Goal: Task Accomplishment & Management: Manage account settings

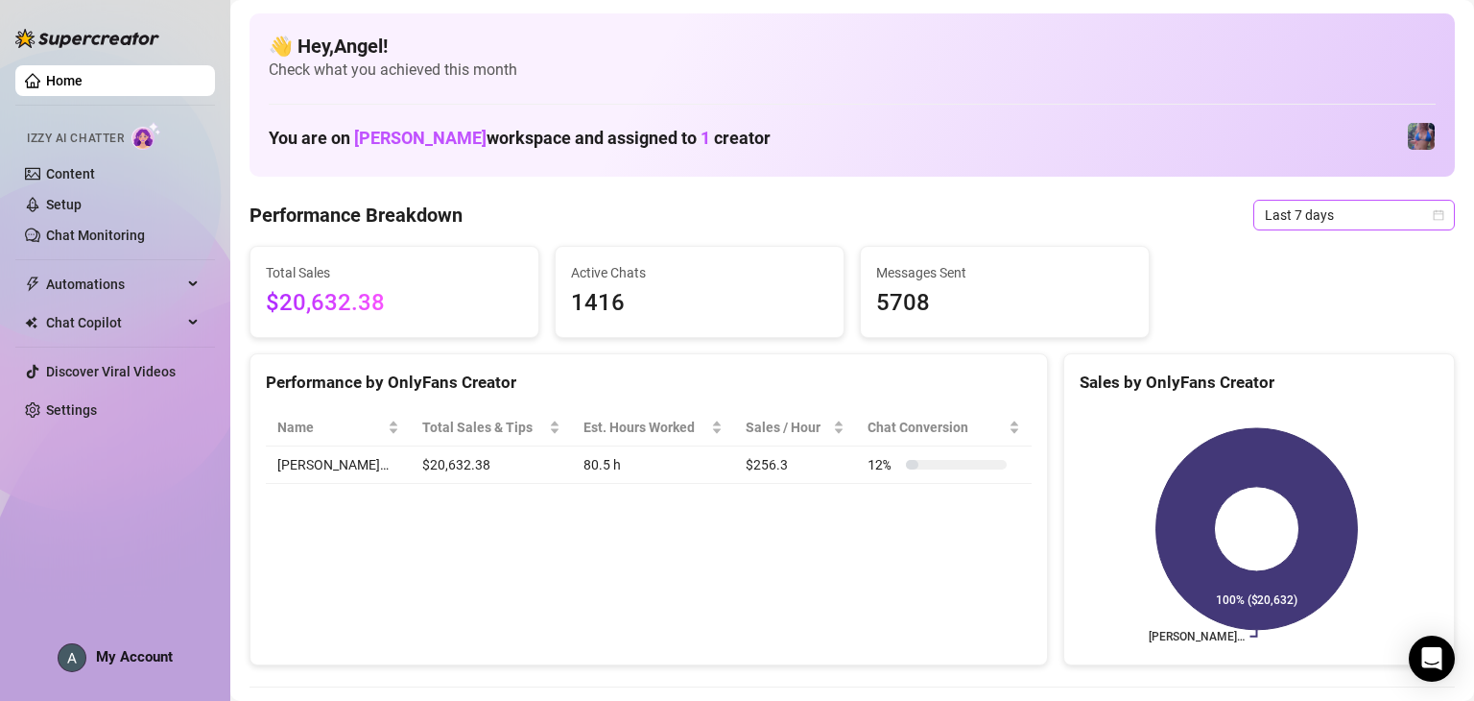
click at [506, 204] on span "Last 7 days" at bounding box center [1354, 215] width 178 height 29
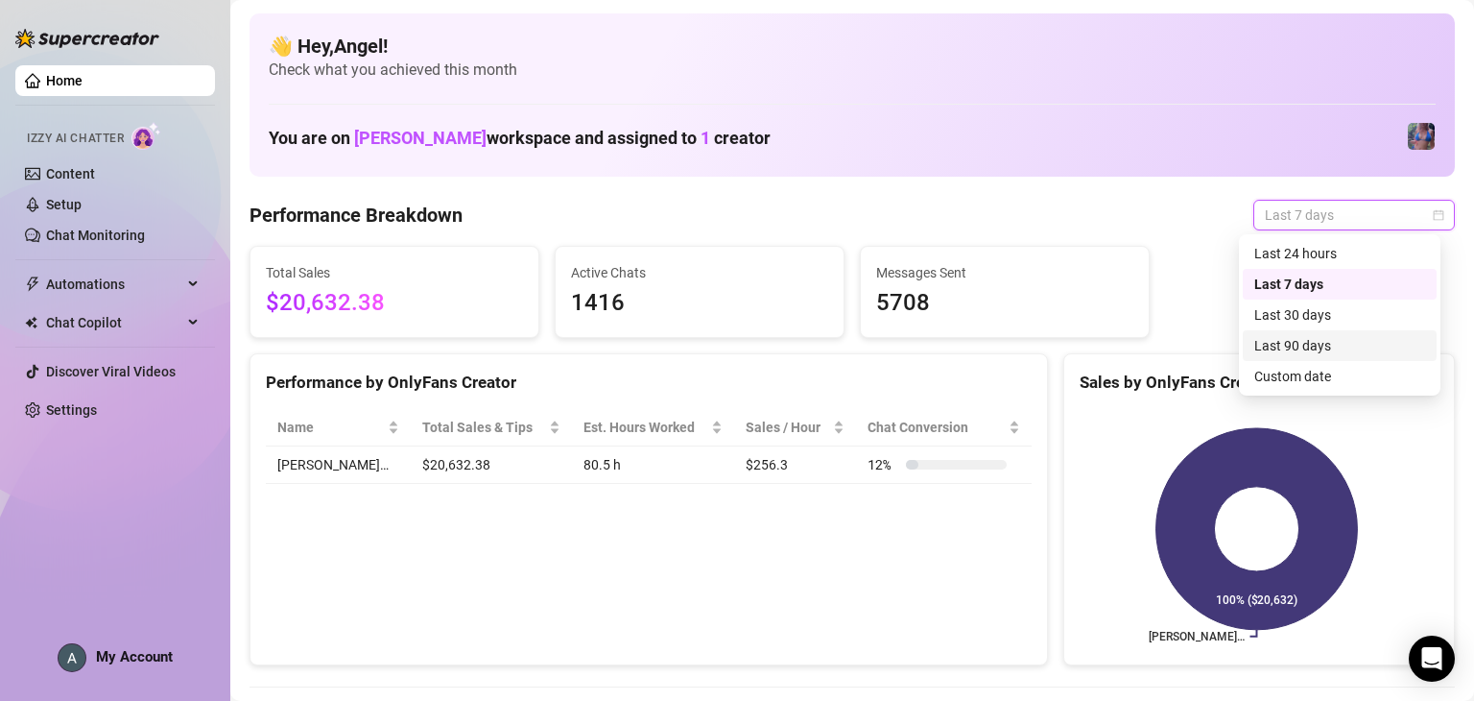
click at [506, 350] on div "Last 90 days" at bounding box center [1339, 345] width 171 height 21
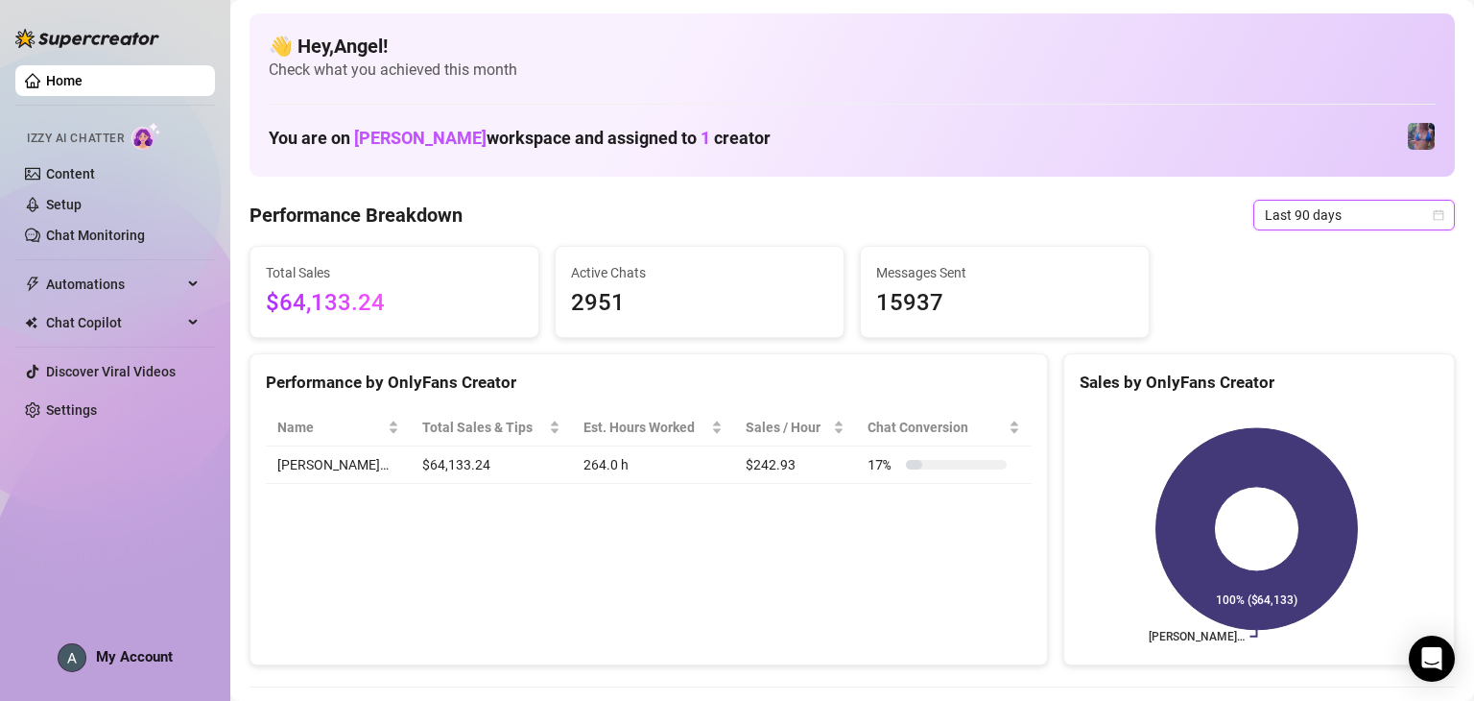
click at [506, 224] on span "Last 90 days" at bounding box center [1354, 215] width 178 height 29
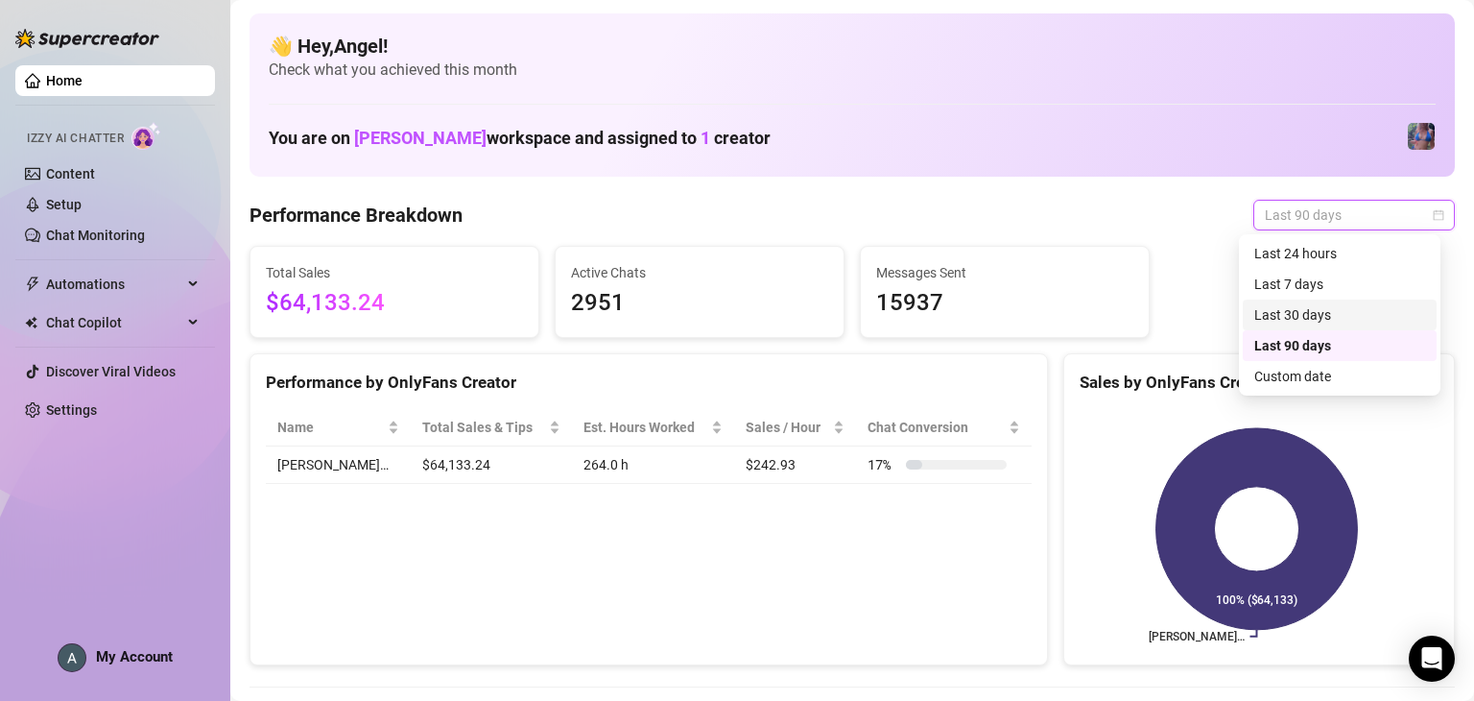
click at [506, 306] on div "Last 30 days" at bounding box center [1339, 314] width 171 height 21
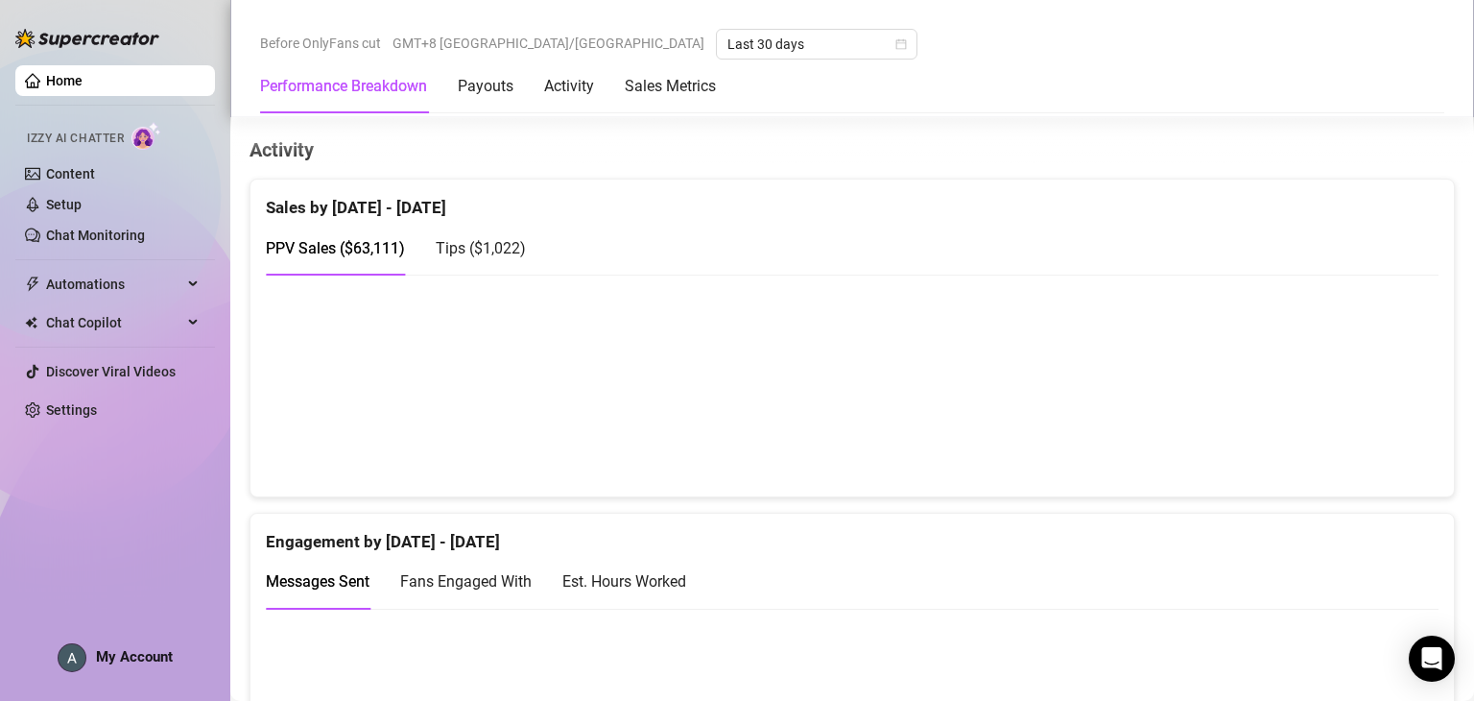
scroll to position [540, 0]
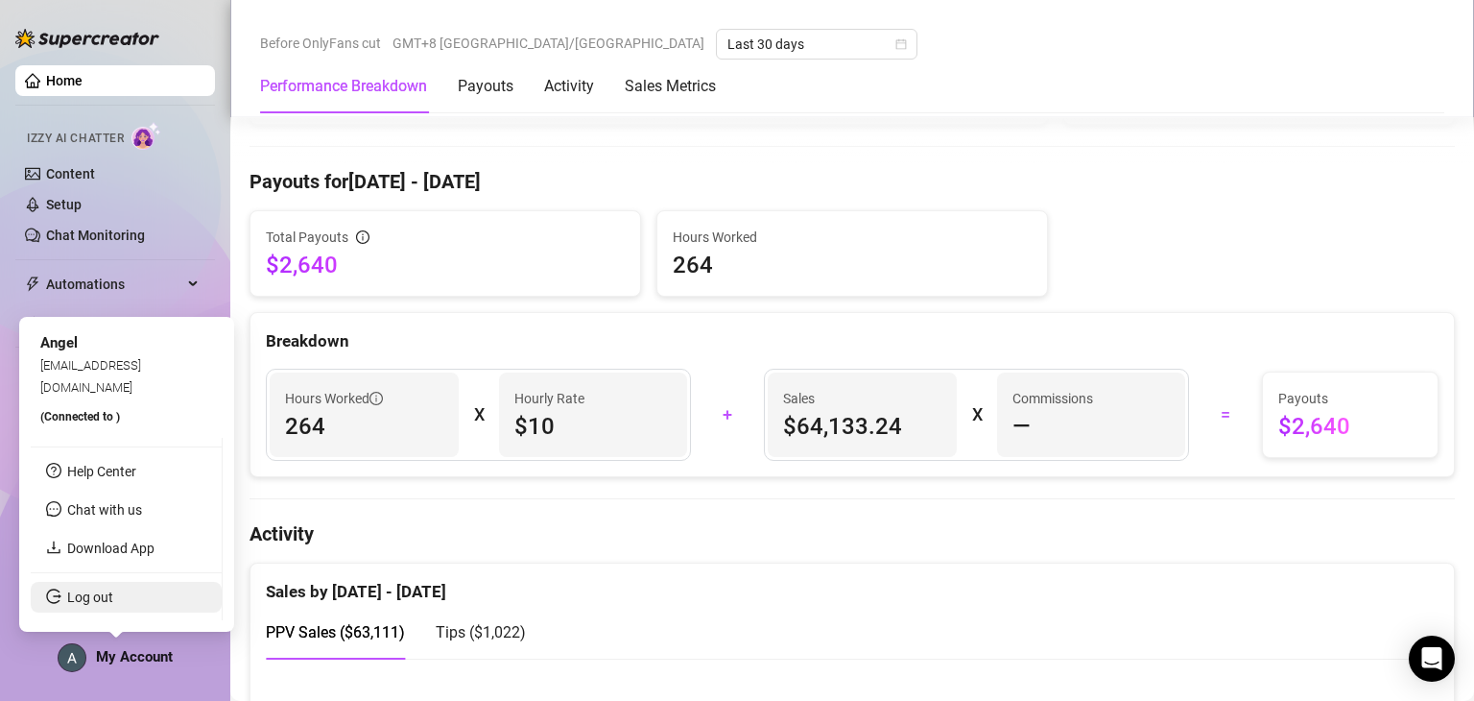
click at [113, 593] on link "Log out" at bounding box center [90, 596] width 46 height 15
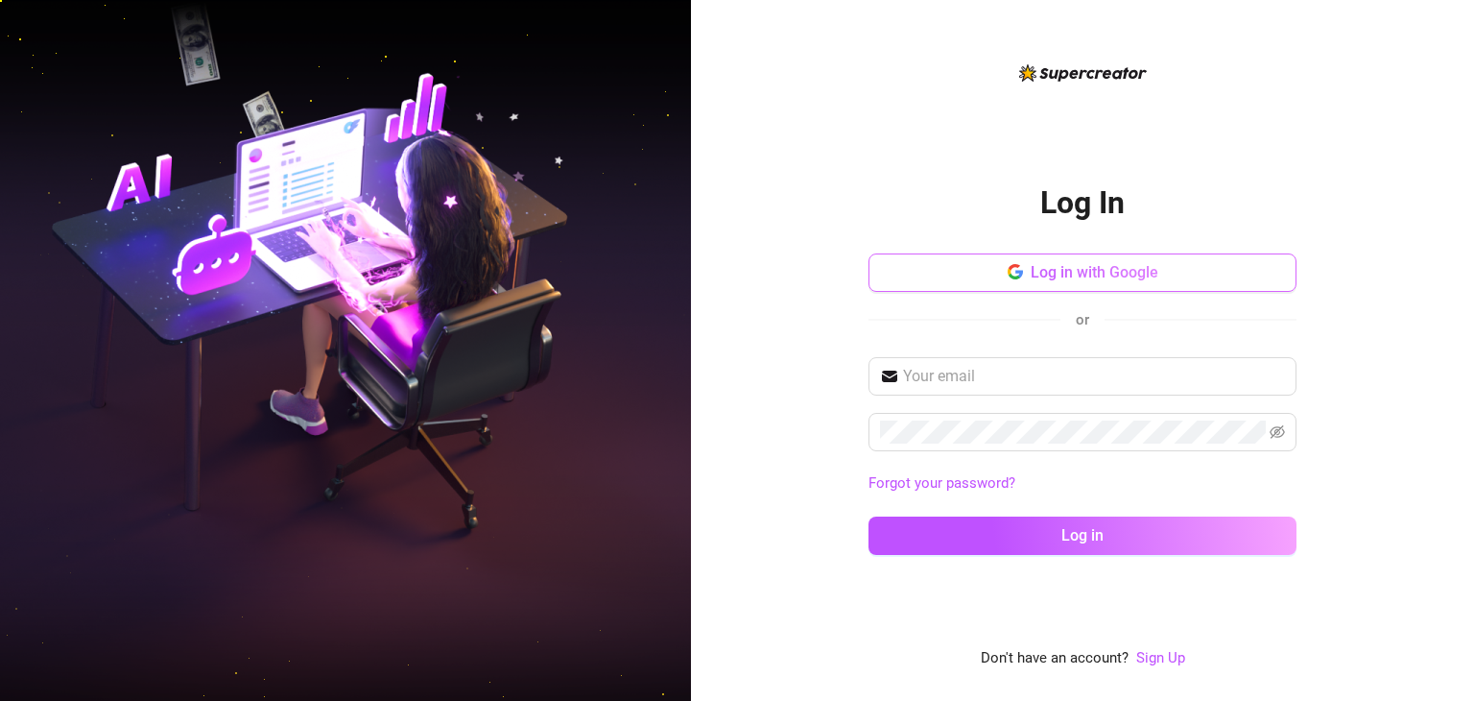
click at [506, 280] on span "Log in with Google" at bounding box center [1095, 272] width 128 height 18
click at [506, 389] on span at bounding box center [1082, 376] width 428 height 38
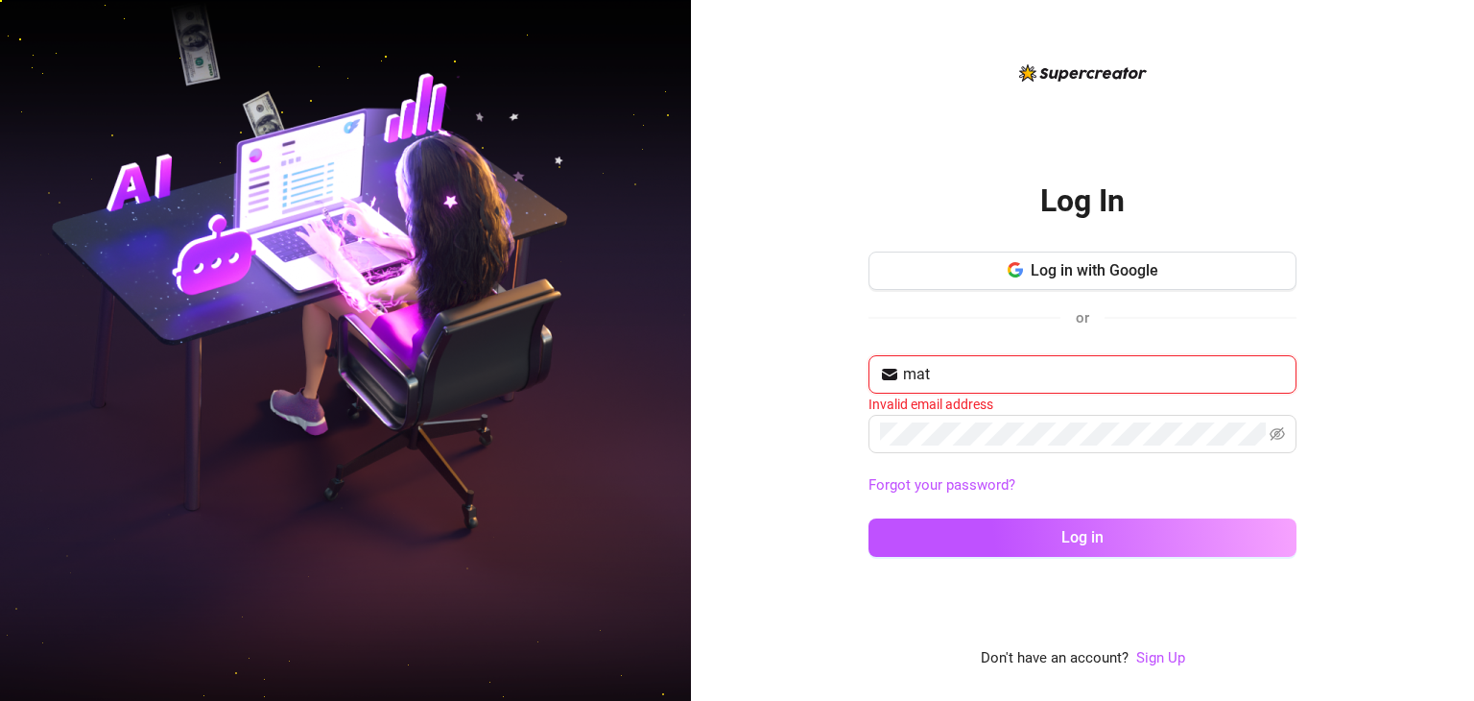
type input "[EMAIL_ADDRESS][DOMAIN_NAME]"
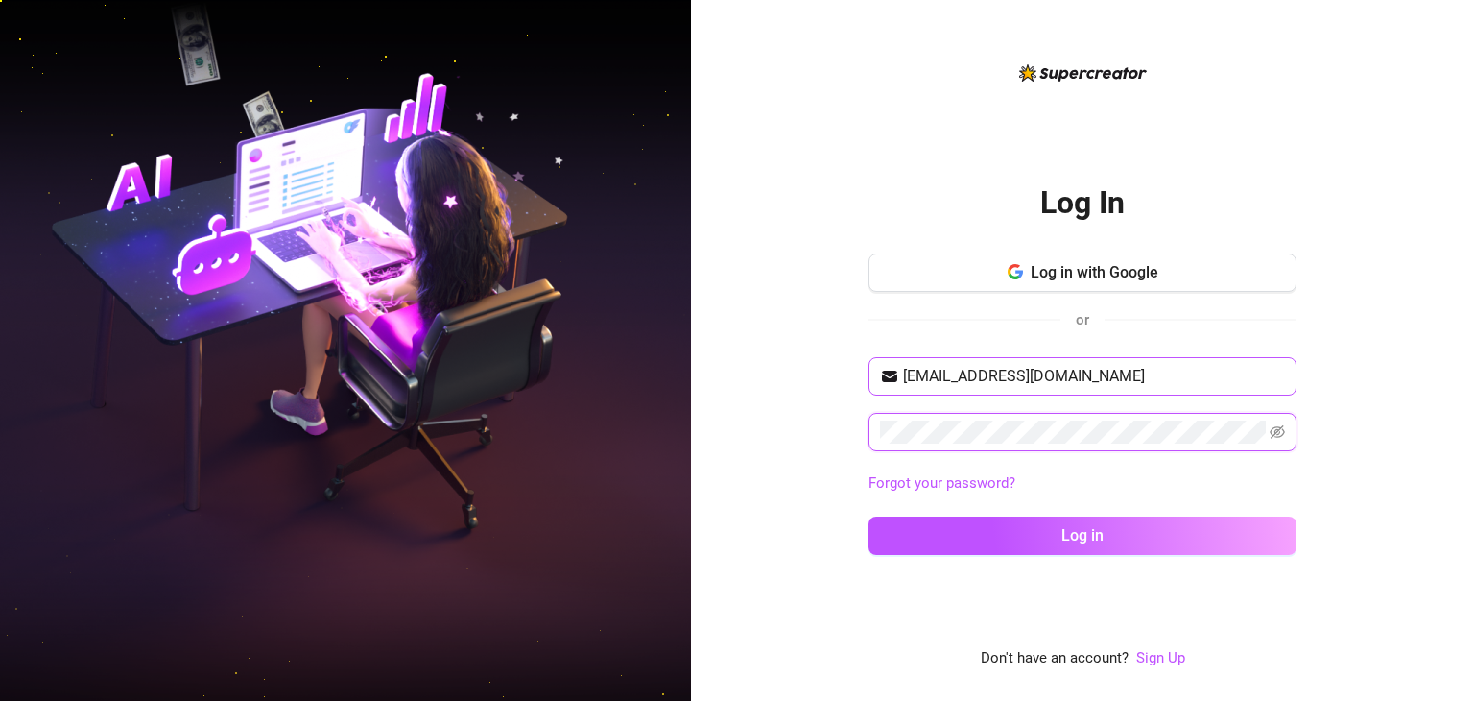
click at [506, 516] on button "Log in" at bounding box center [1082, 535] width 428 height 38
